Goal: Task Accomplishment & Management: Use online tool/utility

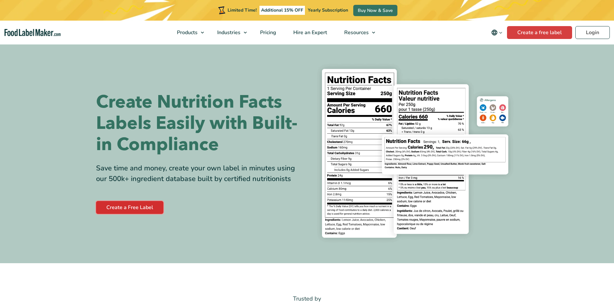
click at [148, 206] on link "Create a Free Label" at bounding box center [129, 207] width 67 height 13
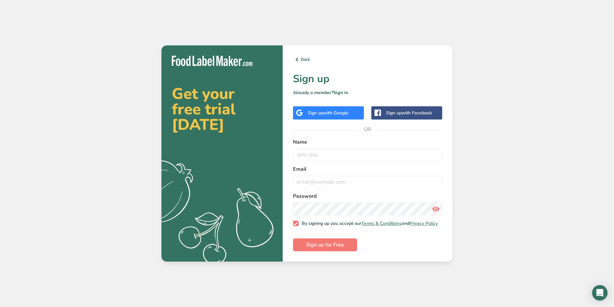
click at [339, 115] on div "Sign up with Google" at bounding box center [328, 112] width 71 height 13
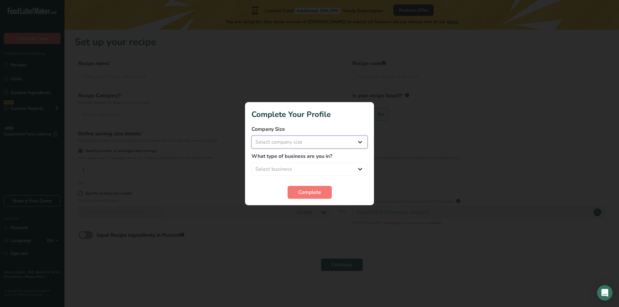
click at [315, 145] on select "Select company size Fewer than 10 Employees 10 to 50 Employees 51 to 500 Employ…" at bounding box center [310, 142] width 116 height 13
select select "1"
click at [252, 136] on select "Select company size Fewer than 10 Employees 10 to 50 Employees 51 to 500 Employ…" at bounding box center [310, 142] width 116 height 13
click at [323, 172] on select "Select business Packaged Food Manufacturer Restaurant & Cafe Bakery Meal Plans …" at bounding box center [310, 169] width 116 height 13
select select "1"
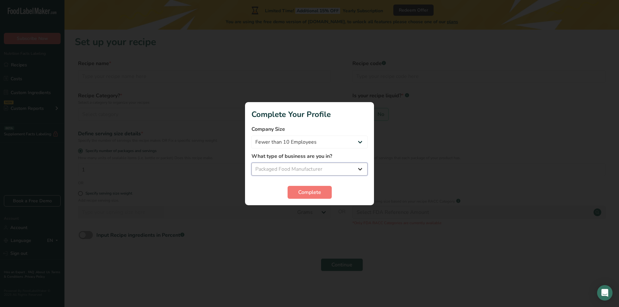
click at [252, 163] on select "Select business Packaged Food Manufacturer Restaurant & Cafe Bakery Meal Plans …" at bounding box center [310, 169] width 116 height 13
click at [317, 196] on span "Complete" at bounding box center [309, 193] width 23 height 8
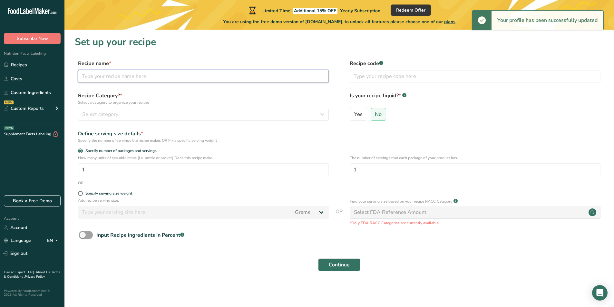
click at [159, 77] on input "text" at bounding box center [203, 76] width 251 height 13
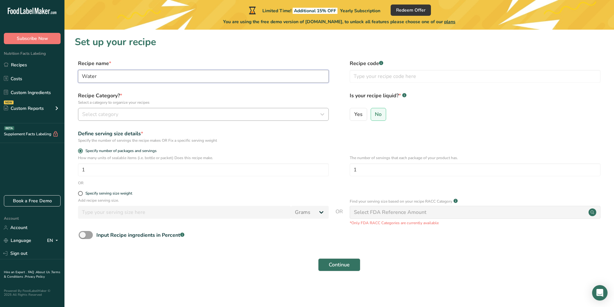
type input "Water"
click at [185, 111] on div "Select category" at bounding box center [201, 115] width 239 height 8
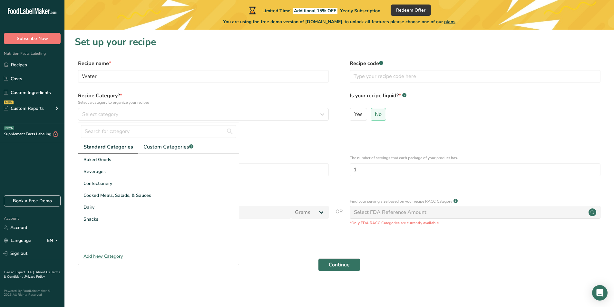
click at [118, 148] on span "Standard Categories" at bounding box center [109, 147] width 50 height 8
click at [122, 133] on input "text" at bounding box center [158, 131] width 155 height 13
type input "water"
click at [318, 259] on button "Continue" at bounding box center [339, 265] width 42 height 13
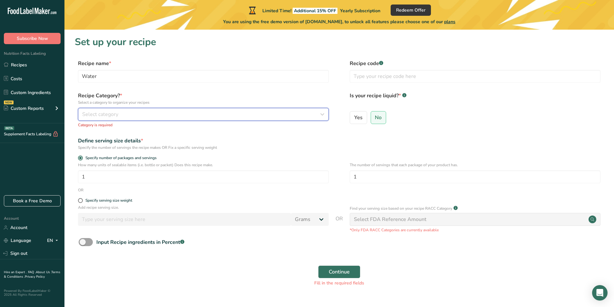
click at [118, 116] on div "Select category" at bounding box center [201, 115] width 239 height 8
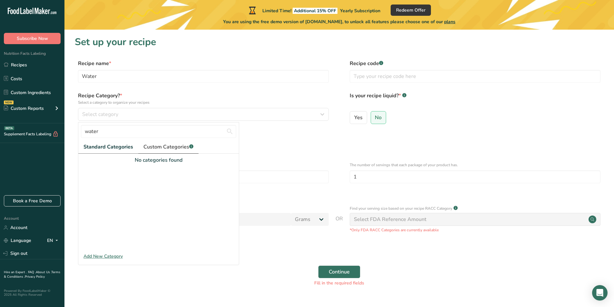
click at [145, 148] on span "Custom Categories .a-a{fill:#347362;}.b-a{fill:#fff;}" at bounding box center [169, 147] width 50 height 8
click at [103, 143] on span "Standard Categories" at bounding box center [108, 147] width 49 height 8
